Goal: Task Accomplishment & Management: Complete application form

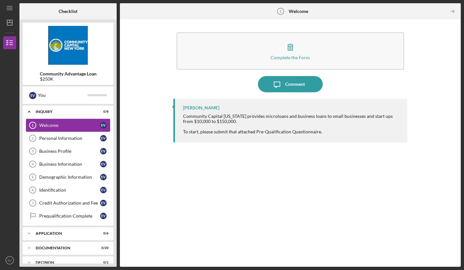
click at [92, 124] on div "Welcome" at bounding box center [69, 125] width 61 height 5
click at [64, 127] on div "Welcome" at bounding box center [69, 125] width 61 height 5
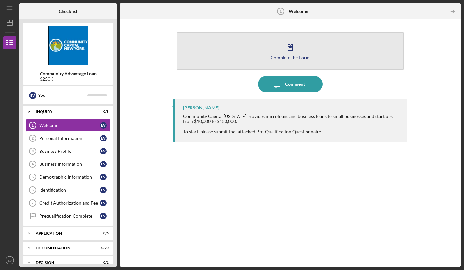
click at [288, 57] on div "Complete the Form" at bounding box center [290, 57] width 39 height 5
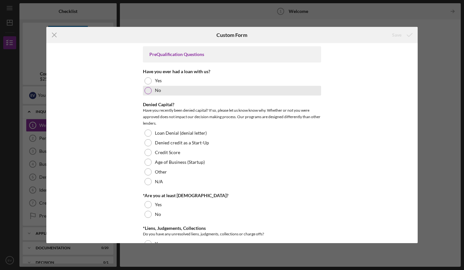
click at [146, 89] on div at bounding box center [148, 90] width 7 height 7
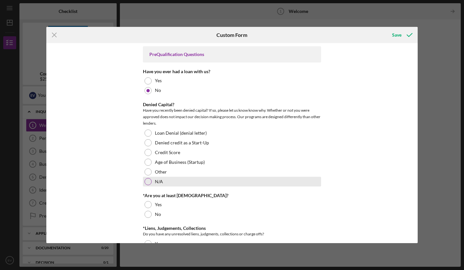
click at [149, 179] on div at bounding box center [148, 181] width 7 height 7
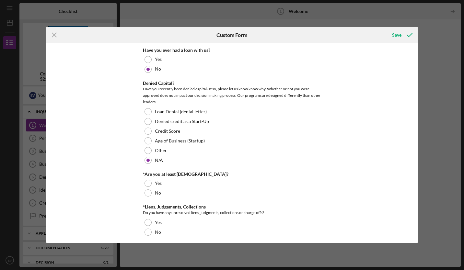
scroll to position [22, 0]
click at [146, 183] on div at bounding box center [148, 183] width 7 height 7
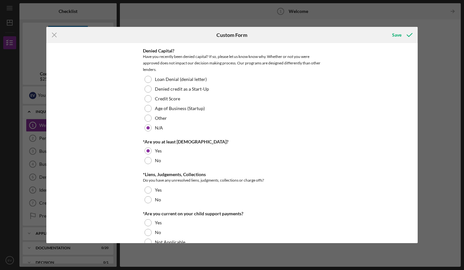
scroll to position [54, 0]
click at [149, 199] on div at bounding box center [148, 199] width 7 height 7
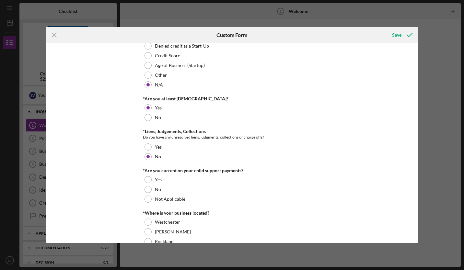
scroll to position [98, 0]
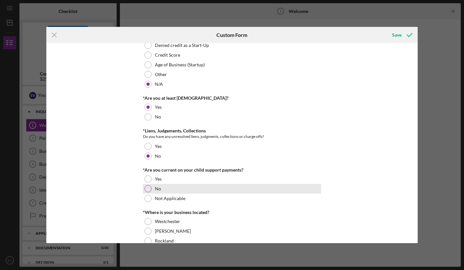
click at [148, 189] on div at bounding box center [148, 188] width 7 height 7
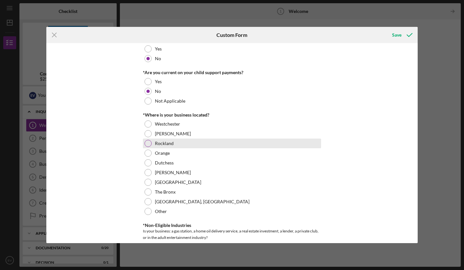
scroll to position [198, 0]
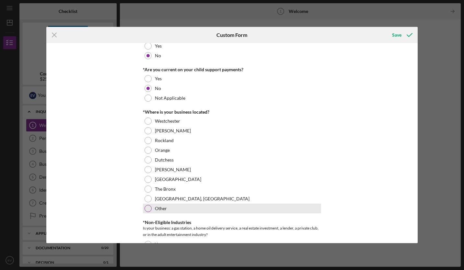
click at [147, 208] on div at bounding box center [148, 208] width 7 height 7
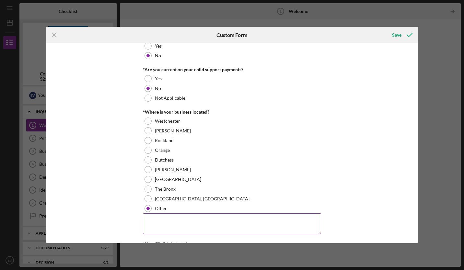
click at [152, 217] on textarea at bounding box center [232, 224] width 178 height 21
type textarea "Nassau County NY"
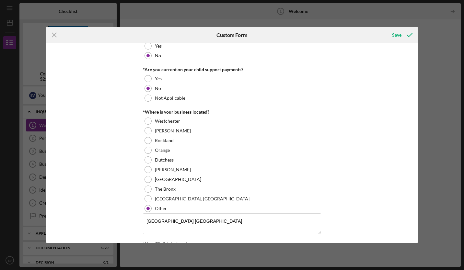
click at [89, 184] on div "PreQualification Questions Have you ever had a loan with us? Yes No Denied Capi…" at bounding box center [232, 143] width 372 height 200
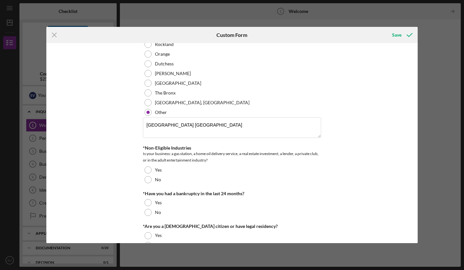
scroll to position [295, 0]
click at [149, 178] on div at bounding box center [148, 179] width 7 height 7
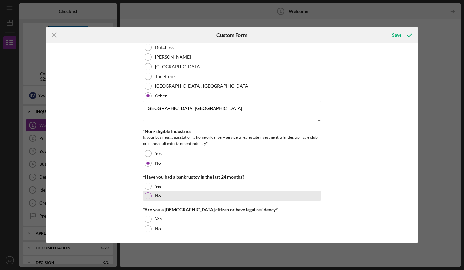
click at [149, 195] on div at bounding box center [148, 196] width 7 height 7
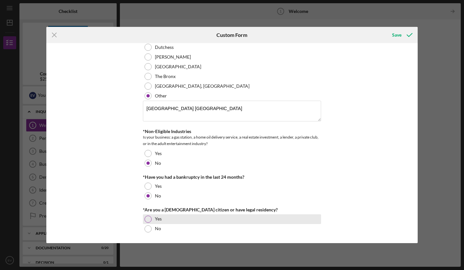
click at [147, 217] on div at bounding box center [148, 219] width 7 height 7
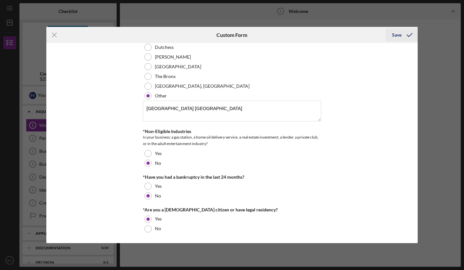
click at [400, 35] on div "Save" at bounding box center [396, 35] width 9 height 13
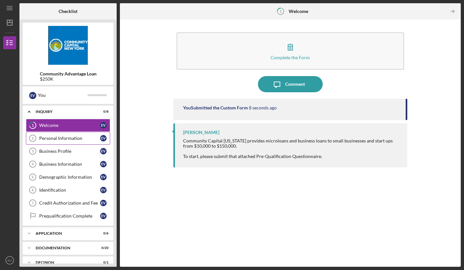
click at [74, 137] on div "Personal Information" at bounding box center [69, 138] width 61 height 5
